Goal: Find specific page/section: Find specific page/section

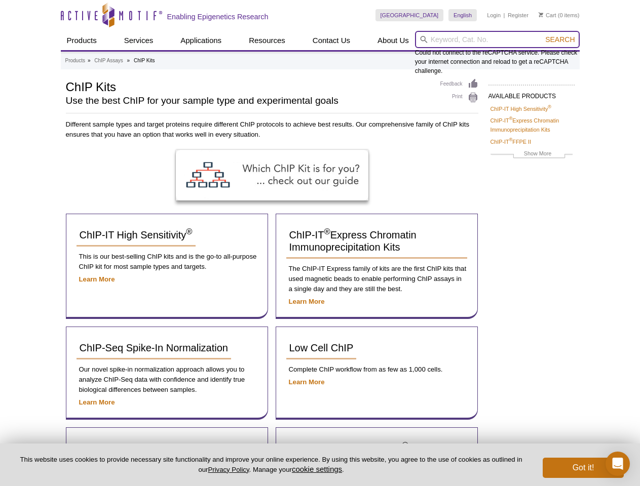
click at [497, 40] on input "search" at bounding box center [497, 39] width 165 height 17
click at [560, 40] on span "Search" at bounding box center [559, 39] width 29 height 8
click at [319, 469] on button "cookie settings" at bounding box center [317, 469] width 50 height 9
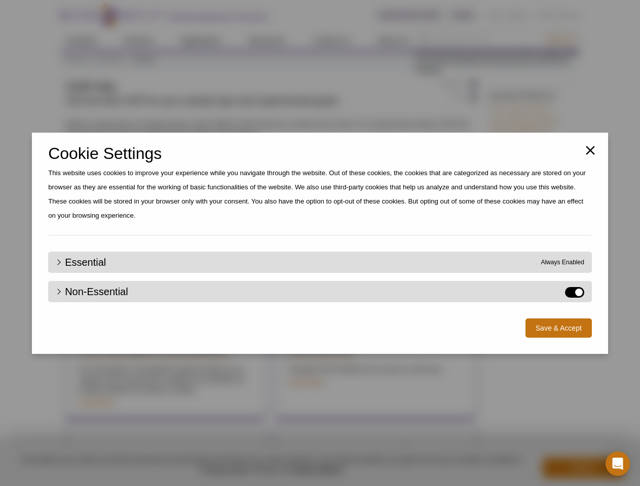
click at [583, 468] on div "Close Cookie Settings This website uses cookies to improve your experience whil…" at bounding box center [320, 243] width 640 height 486
click at [618, 464] on icon "Open Intercom Messenger" at bounding box center [618, 464] width 11 height 12
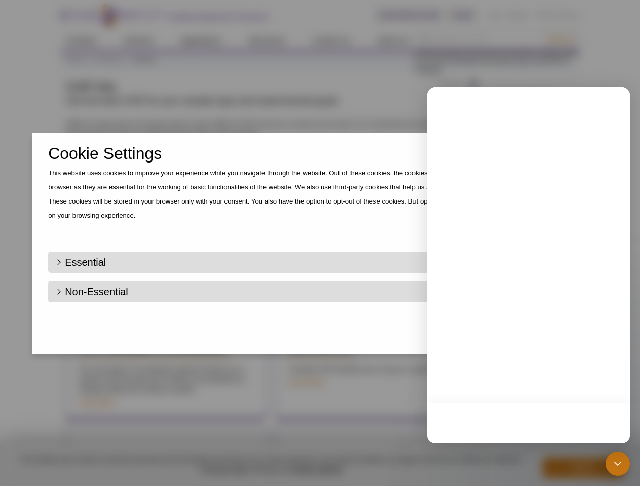
click at [560, 40] on div "Close Cookie Settings This website uses cookies to improve your experience whil…" at bounding box center [320, 243] width 640 height 486
